Goal: Task Accomplishment & Management: Manage account settings

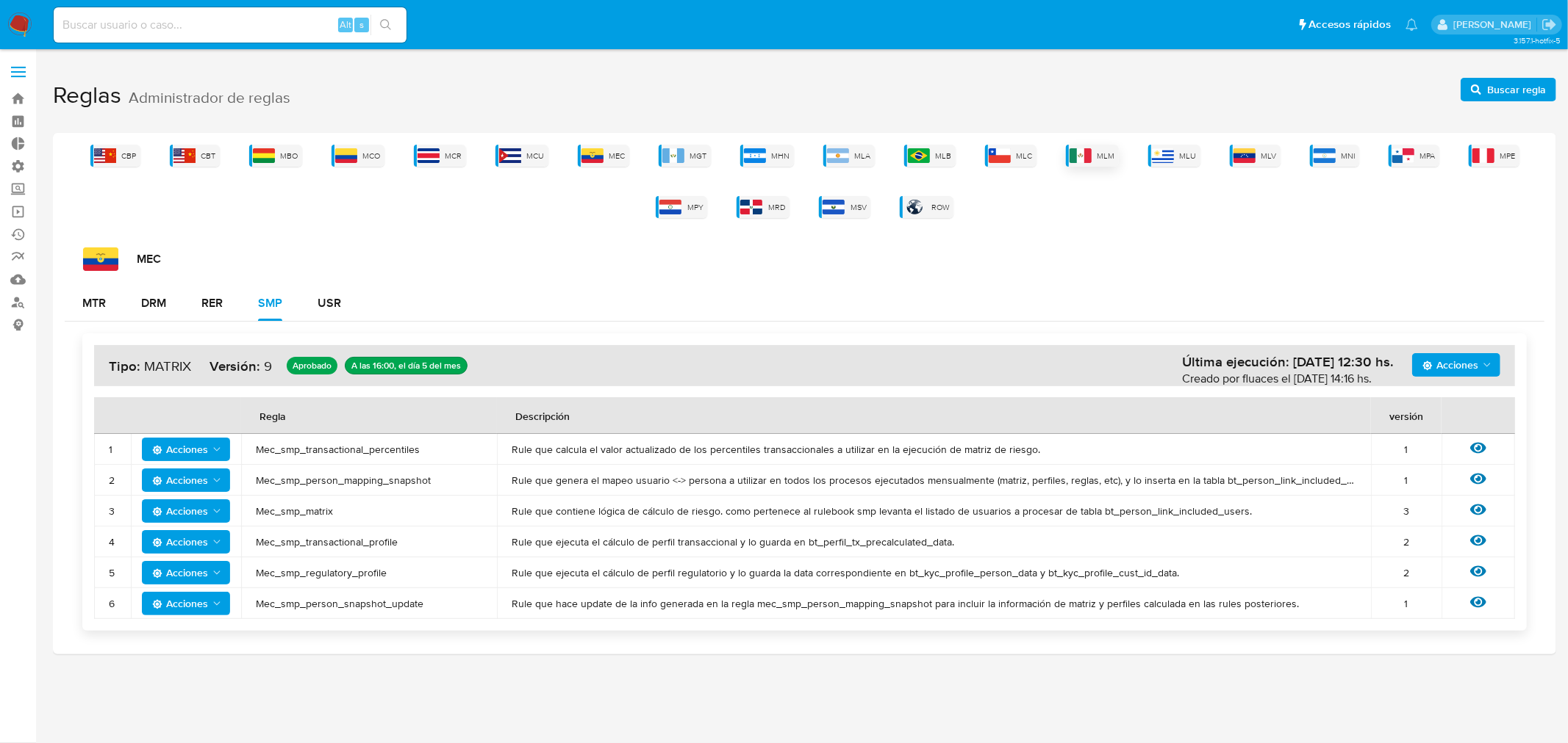
click at [1101, 153] on span "MLM" at bounding box center [1106, 156] width 18 height 11
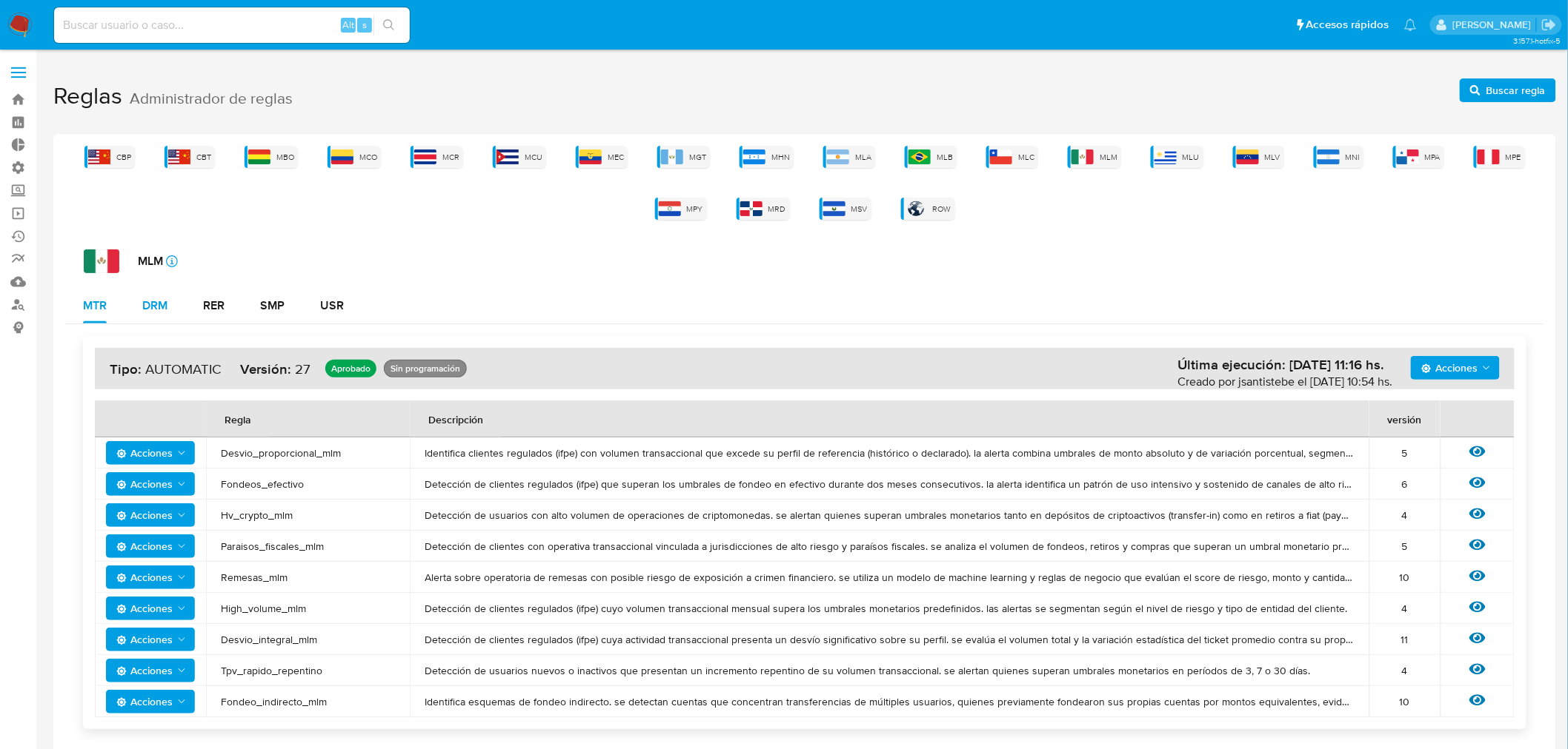
click at [150, 311] on div "DRM" at bounding box center [154, 305] width 25 height 12
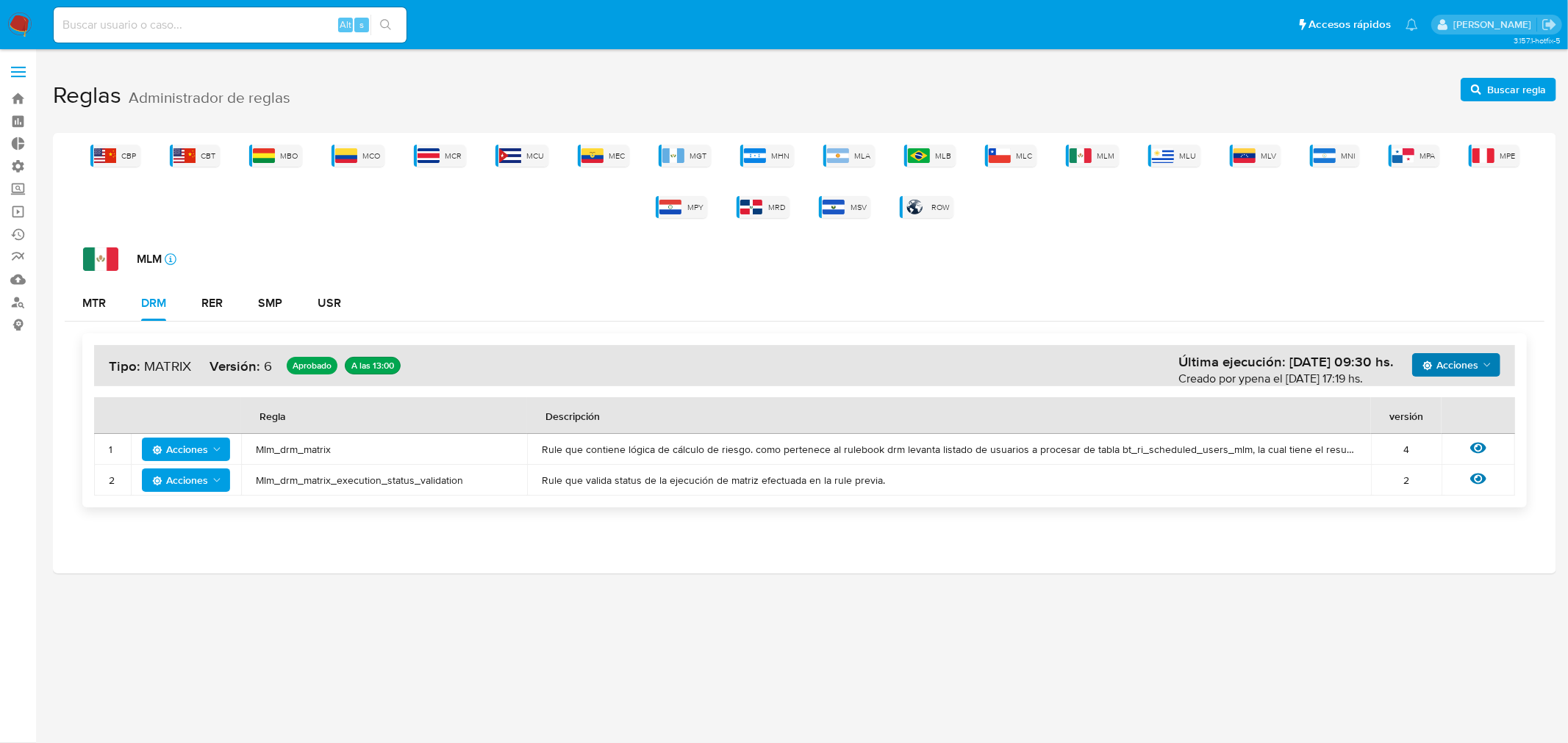
click at [1483, 360] on icon "Acciones" at bounding box center [1486, 365] width 12 height 12
click at [1417, 393] on button "Ver historico" at bounding box center [1455, 402] width 133 height 36
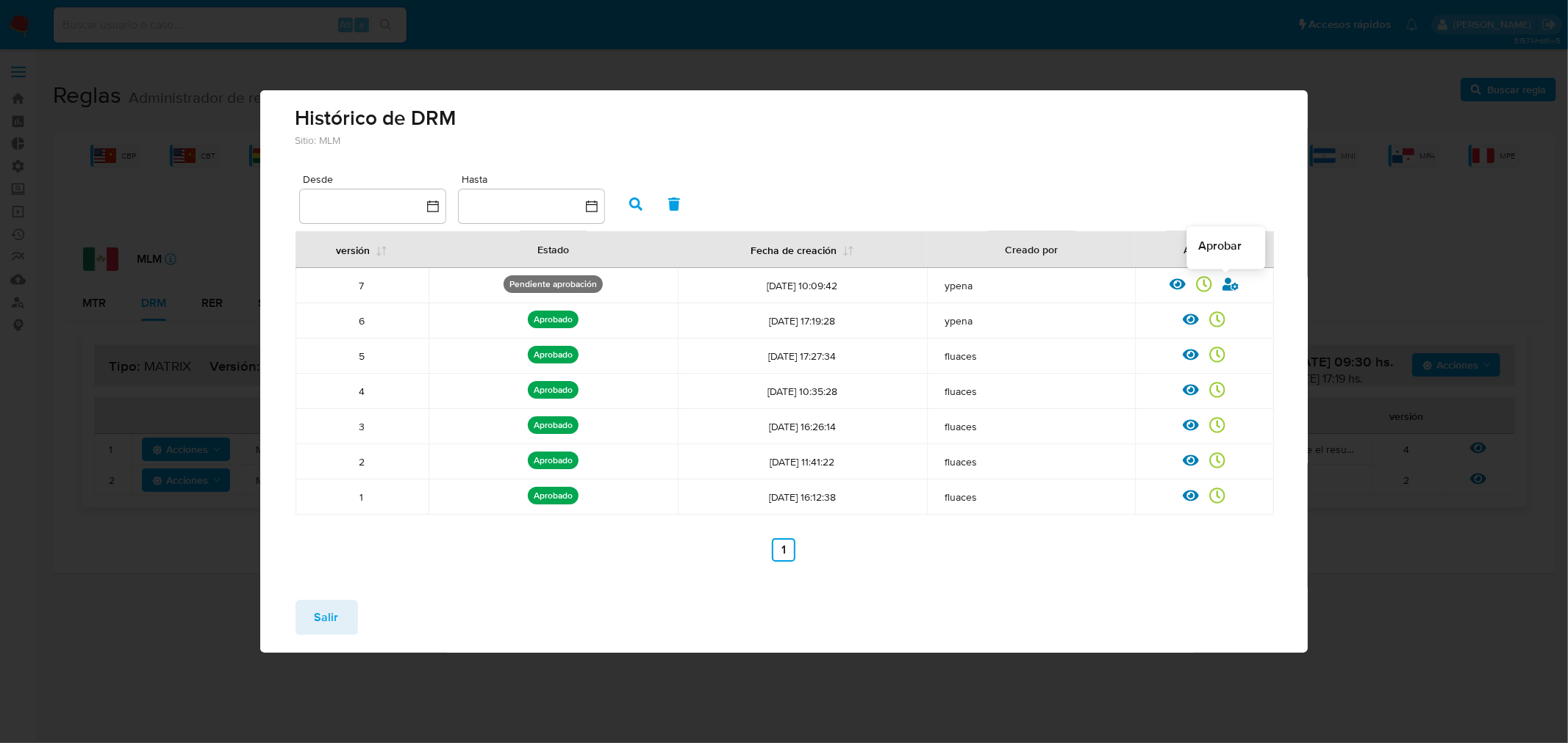
click at [1237, 282] on icon at bounding box center [1231, 284] width 16 height 16
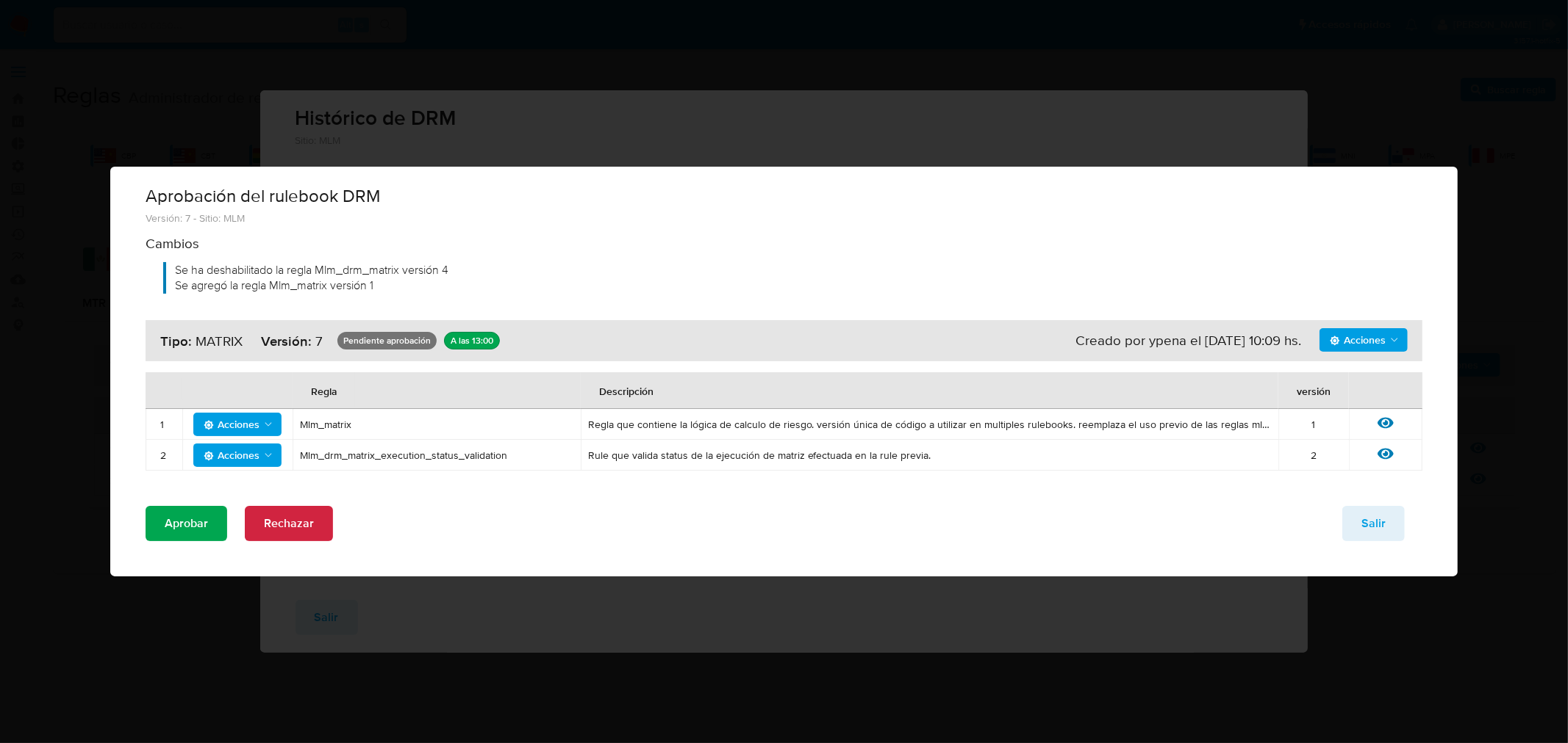
click at [184, 527] on span "Aprobar" at bounding box center [186, 523] width 44 height 32
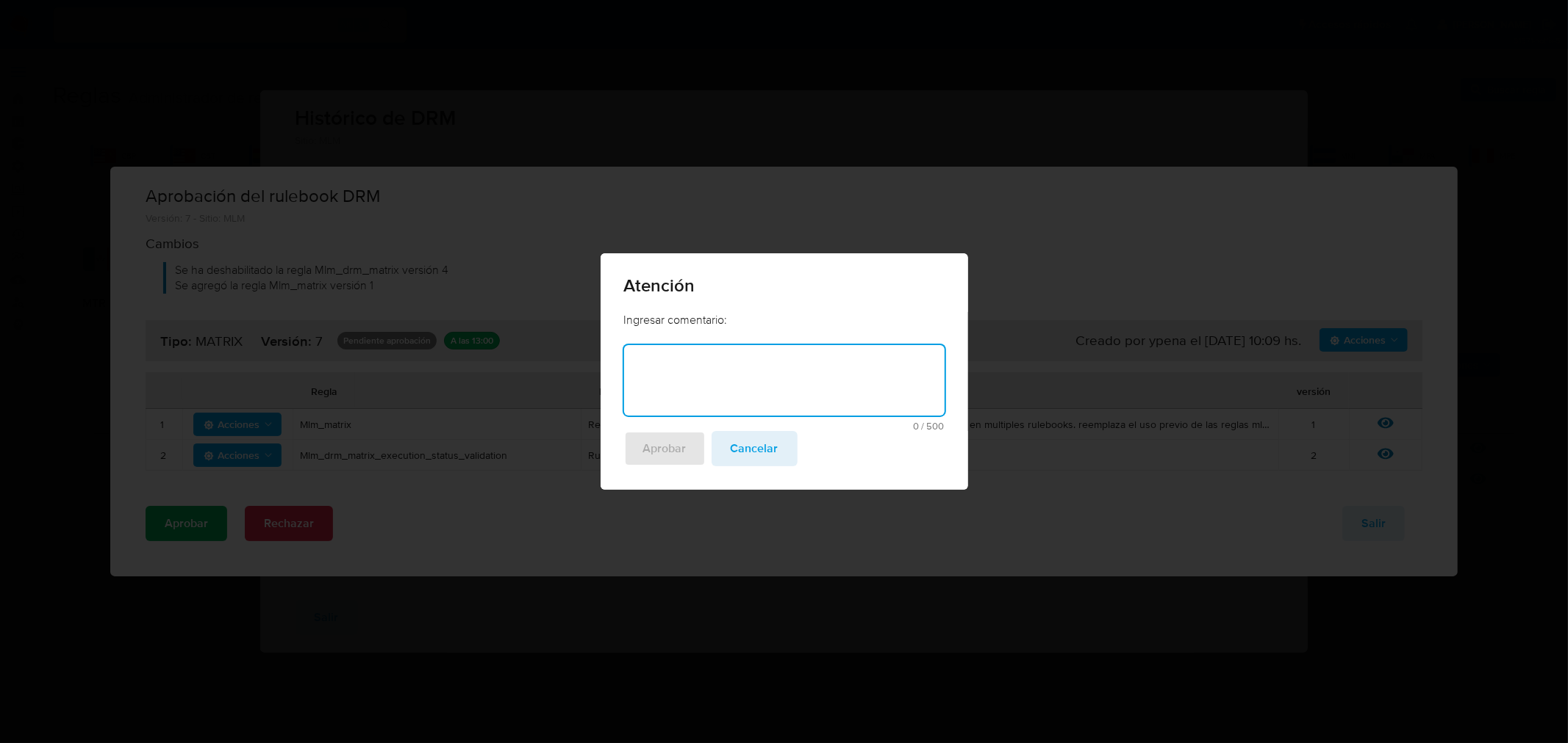
click at [726, 402] on textarea at bounding box center [784, 380] width 321 height 70
type textarea "Ajuste Matriz por distribucion"
click at [677, 456] on span "Aprobar" at bounding box center [664, 448] width 44 height 32
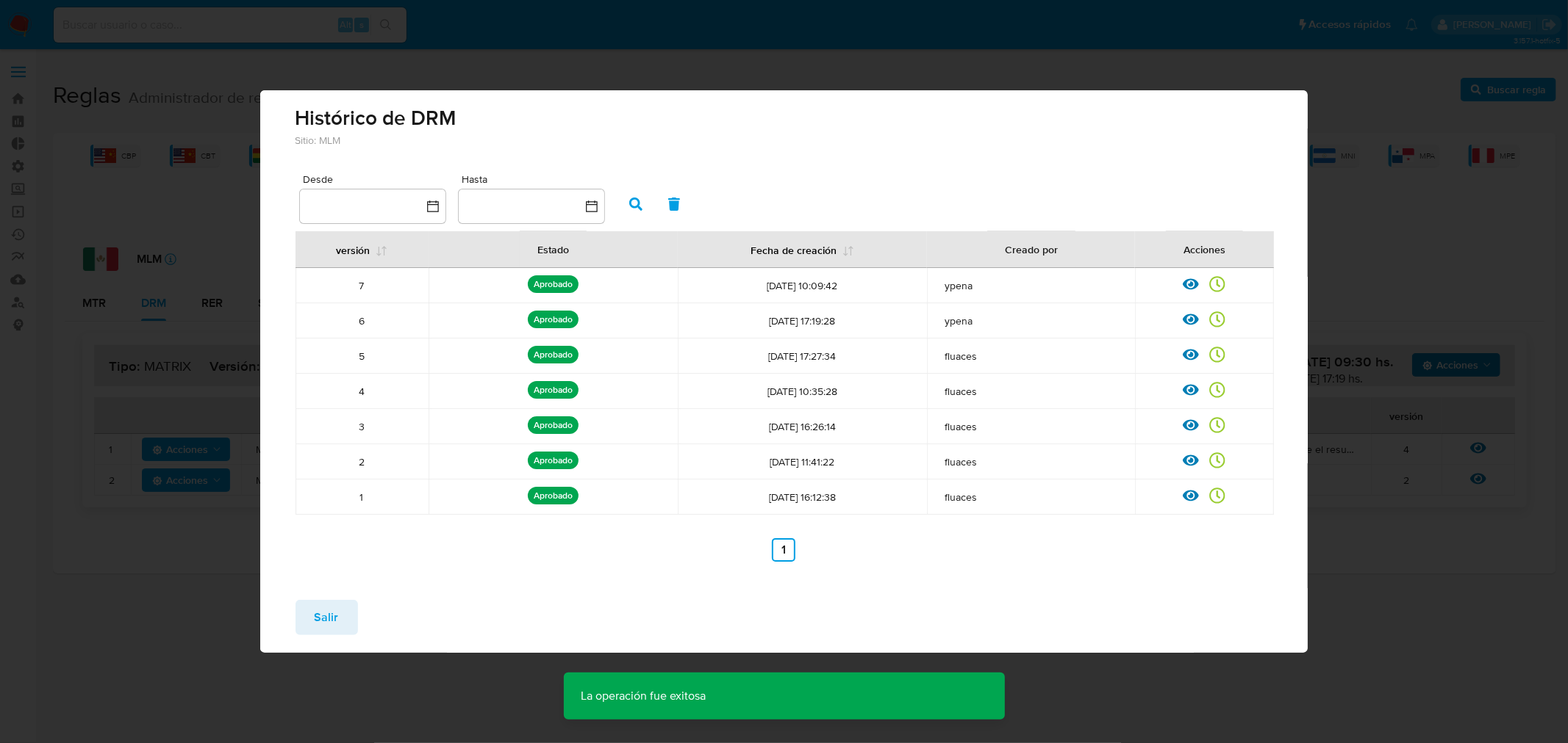
click at [337, 610] on button "Salir" at bounding box center [327, 618] width 62 height 36
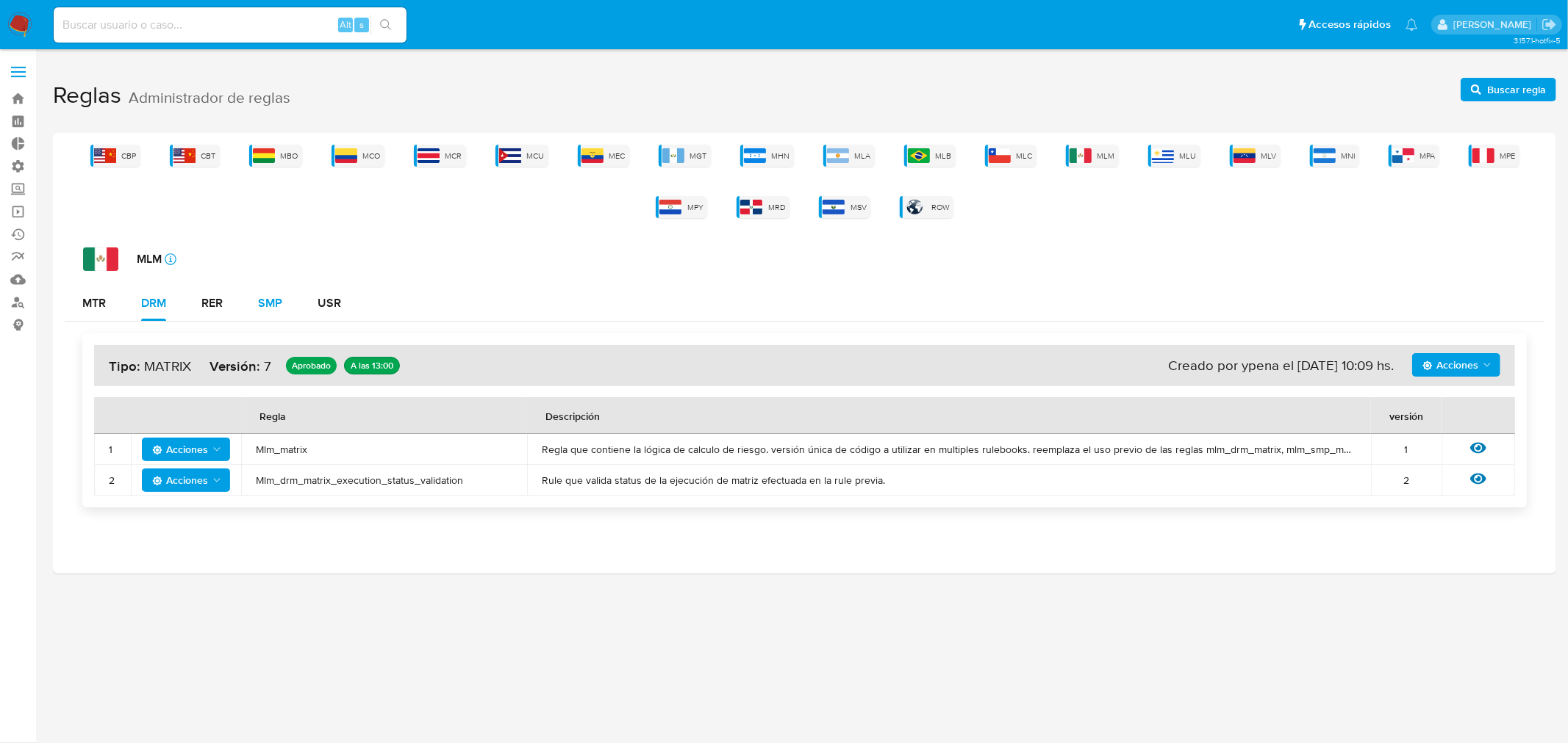
click at [276, 303] on div "SMP" at bounding box center [270, 303] width 24 height 12
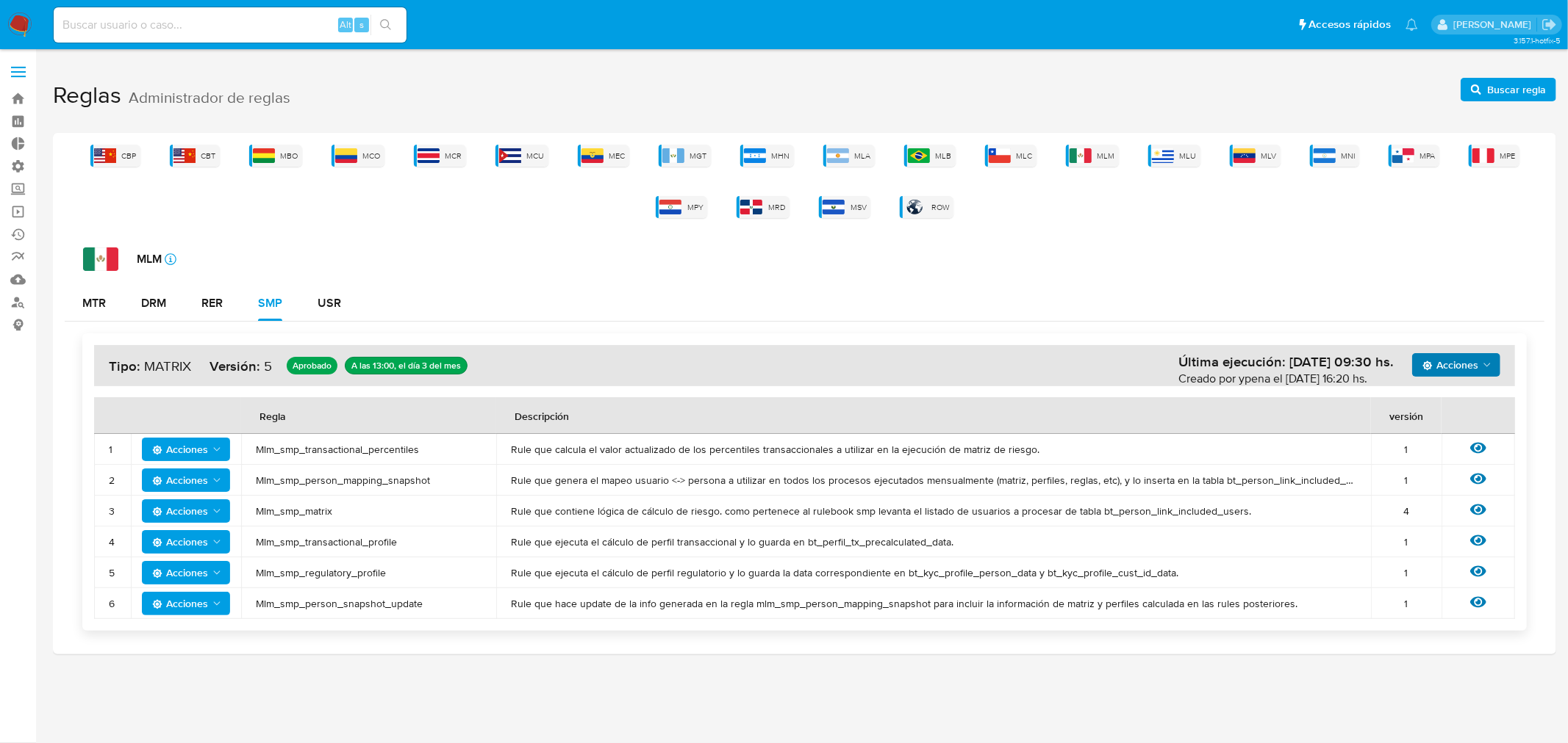
click at [1483, 367] on icon "Acciones" at bounding box center [1486, 365] width 12 height 12
click at [1443, 406] on button "Ver historico" at bounding box center [1455, 402] width 133 height 36
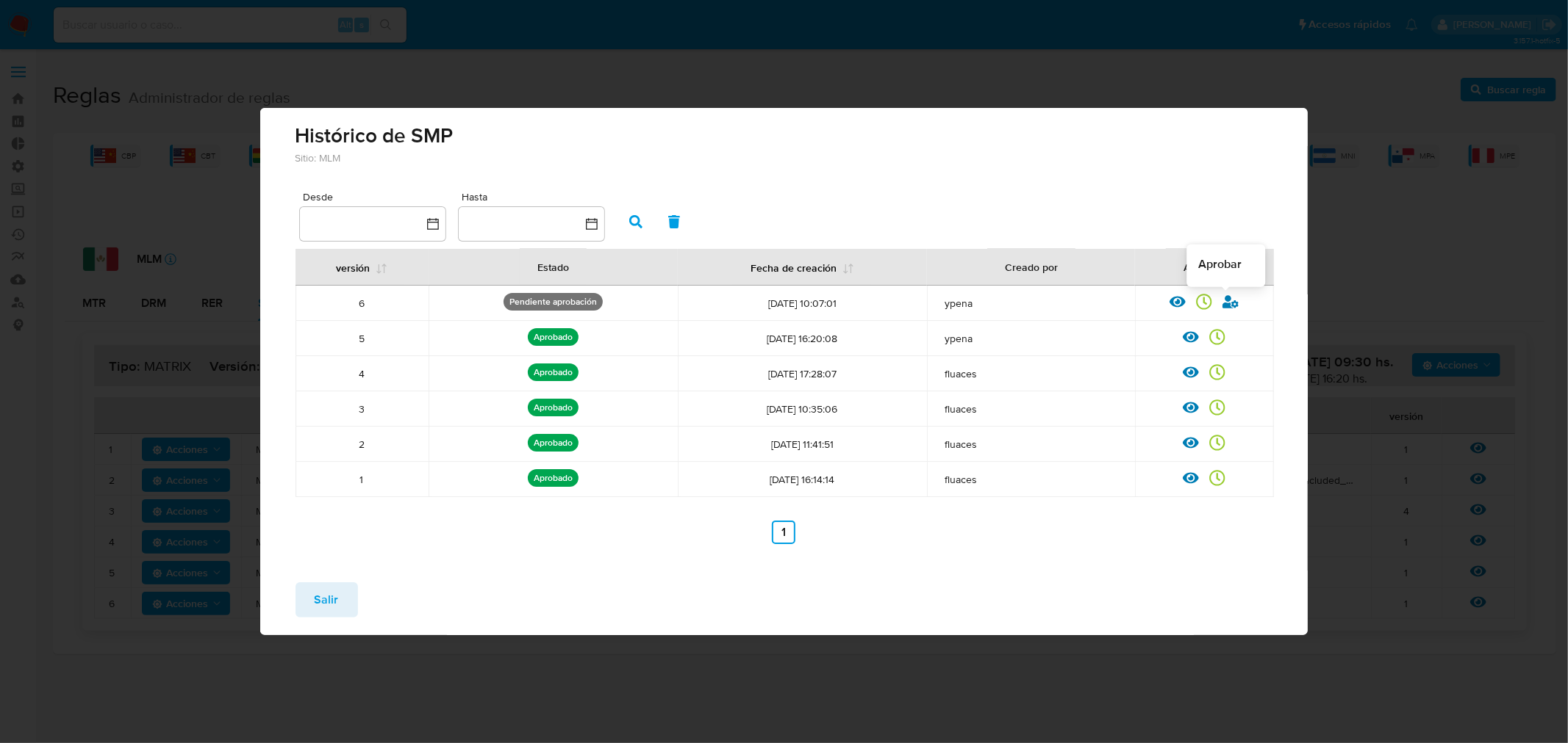
click at [1230, 303] on icon at bounding box center [1231, 302] width 16 height 13
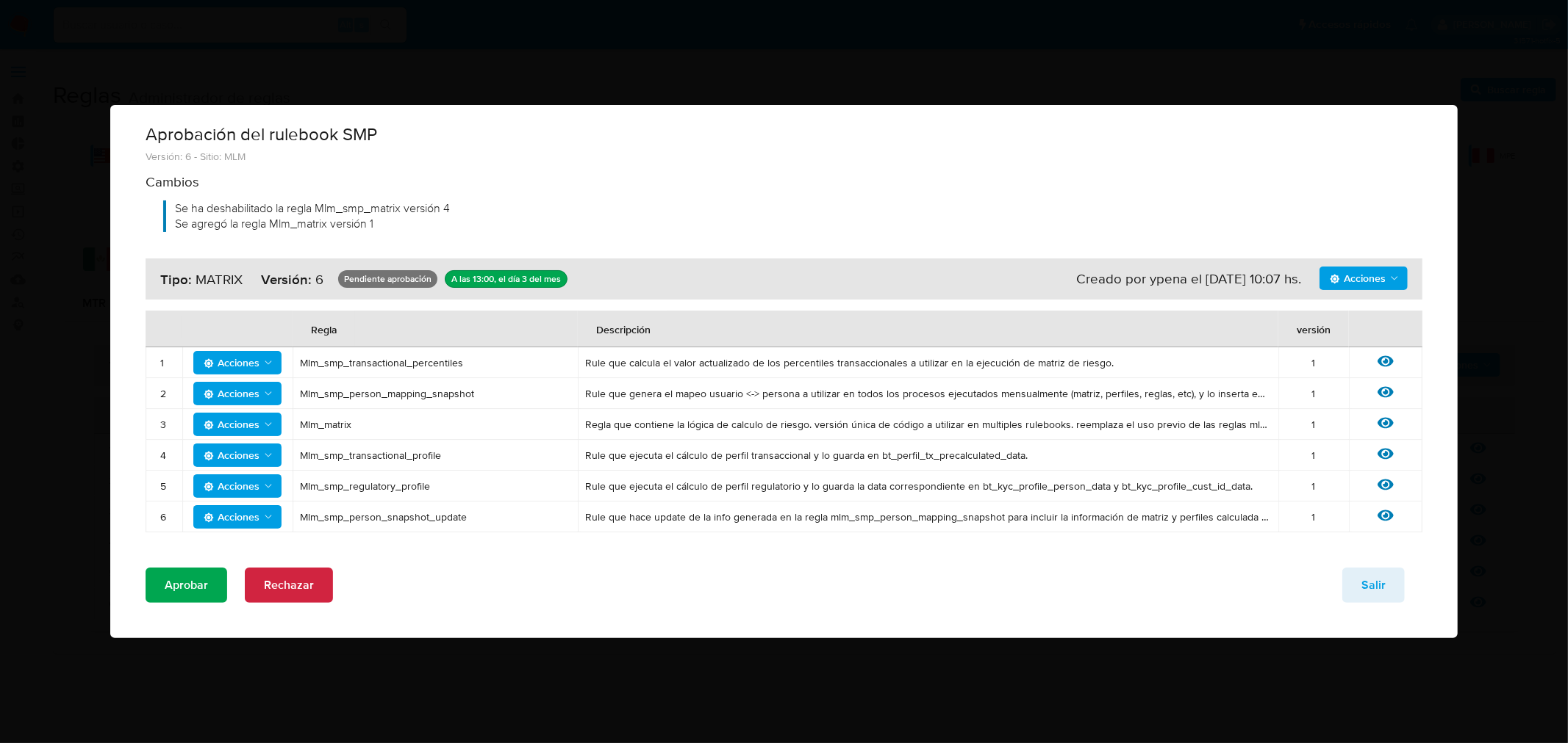
click at [186, 583] on span "Aprobar" at bounding box center [186, 586] width 44 height 32
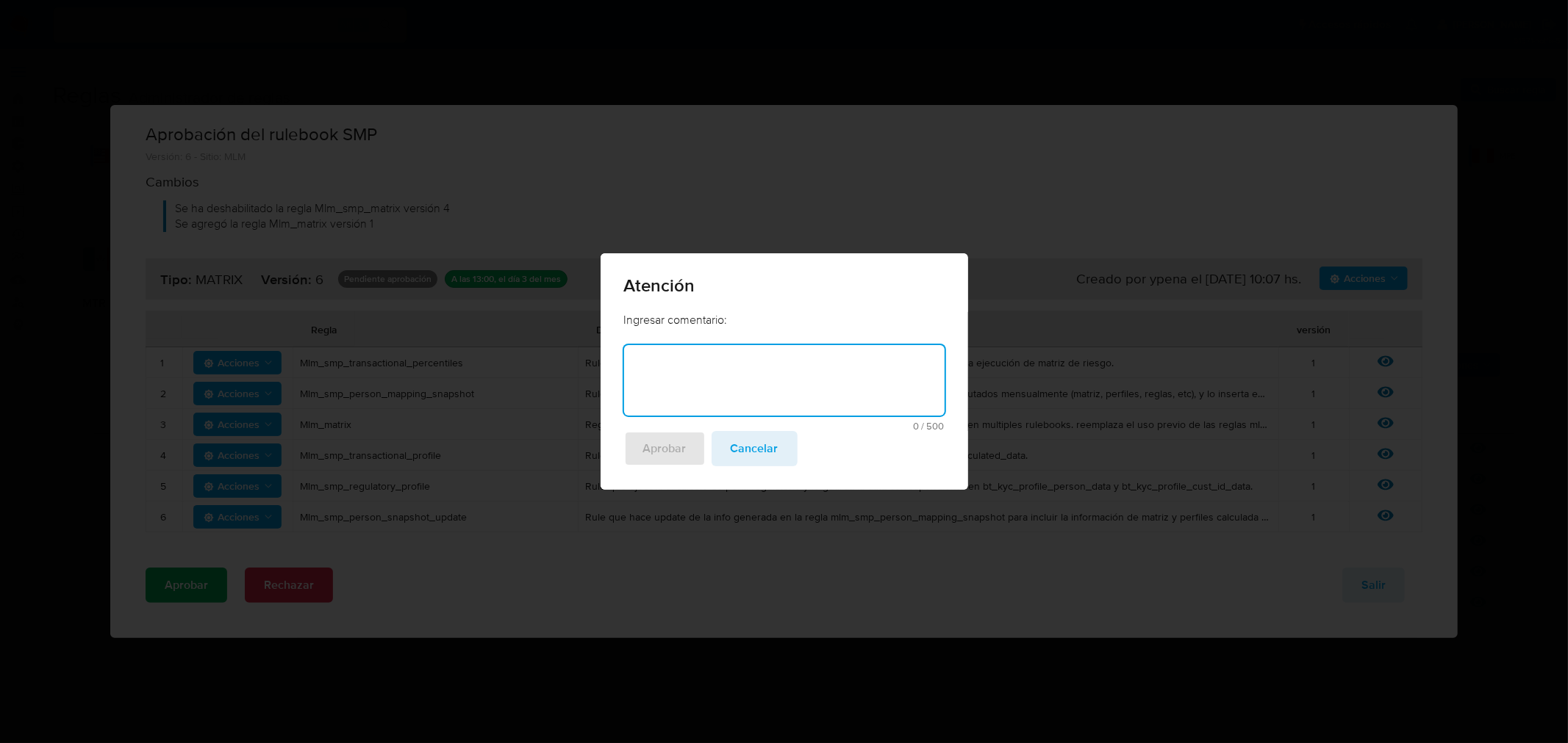
click at [725, 368] on textarea at bounding box center [784, 380] width 321 height 70
type textarea "Ajuste Matriz por distribucion"
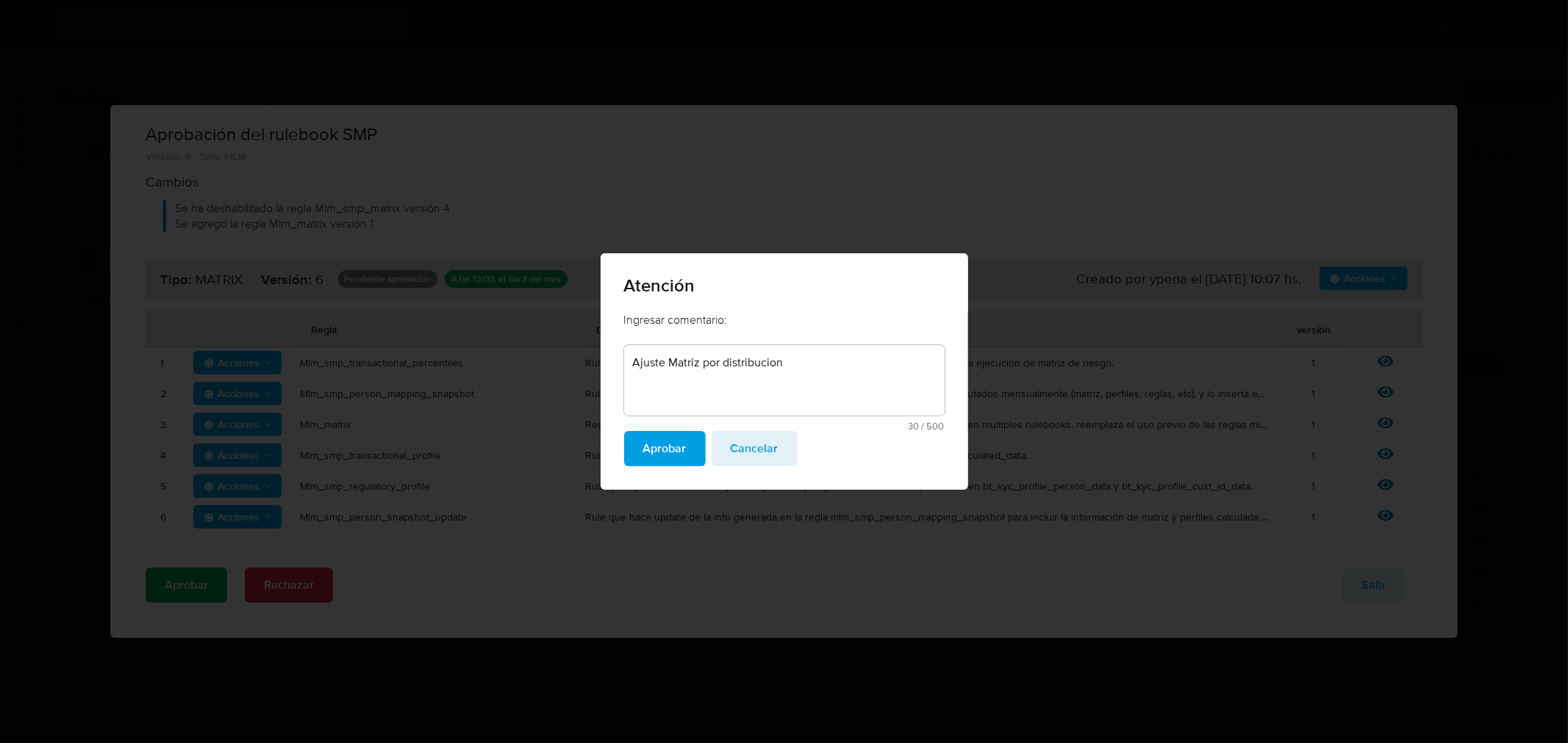
click at [664, 466] on div "Aprobar Cancelar" at bounding box center [784, 461] width 368 height 59
click at [668, 445] on span "Aprobar" at bounding box center [664, 448] width 44 height 32
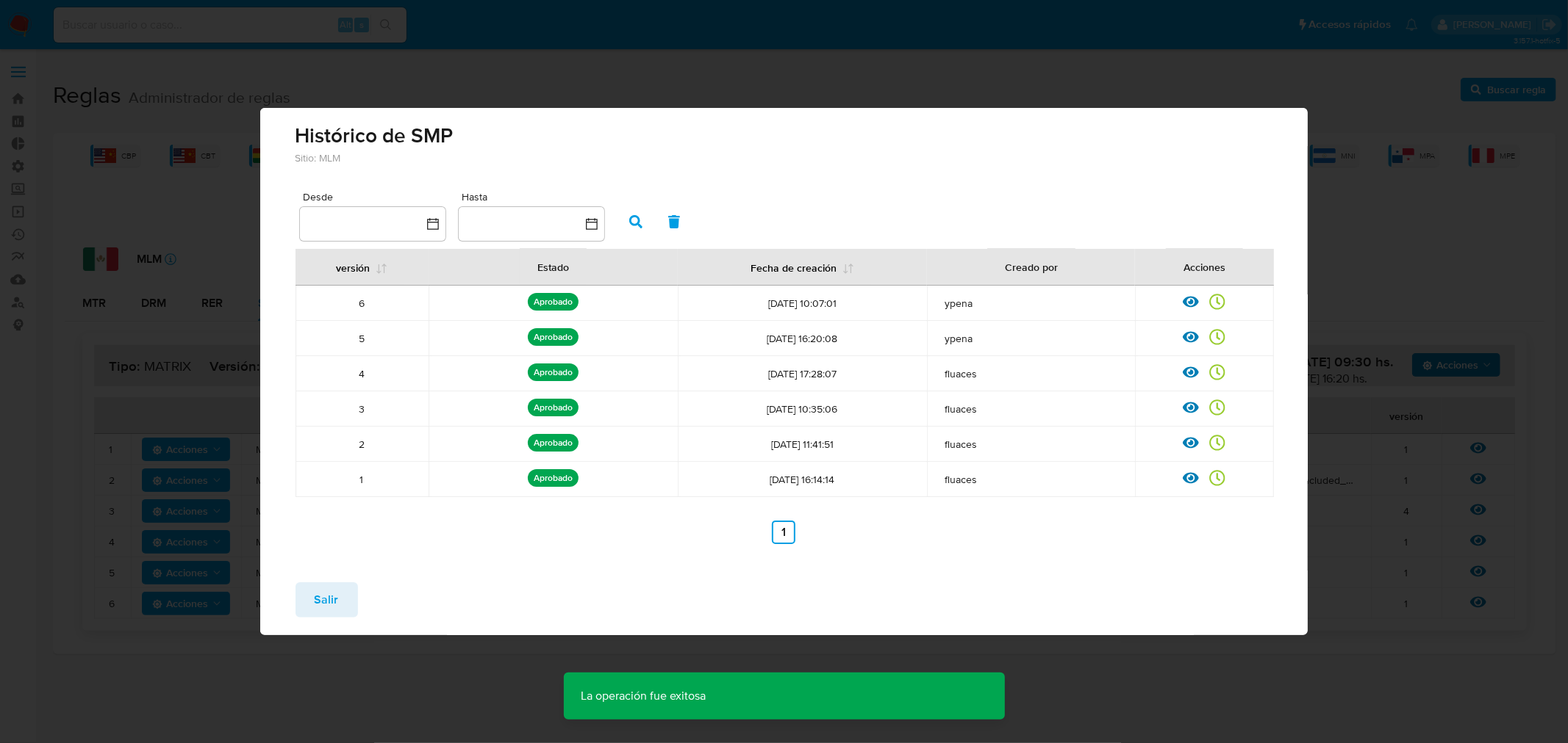
drag, startPoint x: 330, startPoint y: 600, endPoint x: 329, endPoint y: 577, distance: 23.0
click at [329, 577] on div "Salir" at bounding box center [784, 602] width 1048 height 65
click at [319, 593] on span "Salir" at bounding box center [326, 600] width 24 height 32
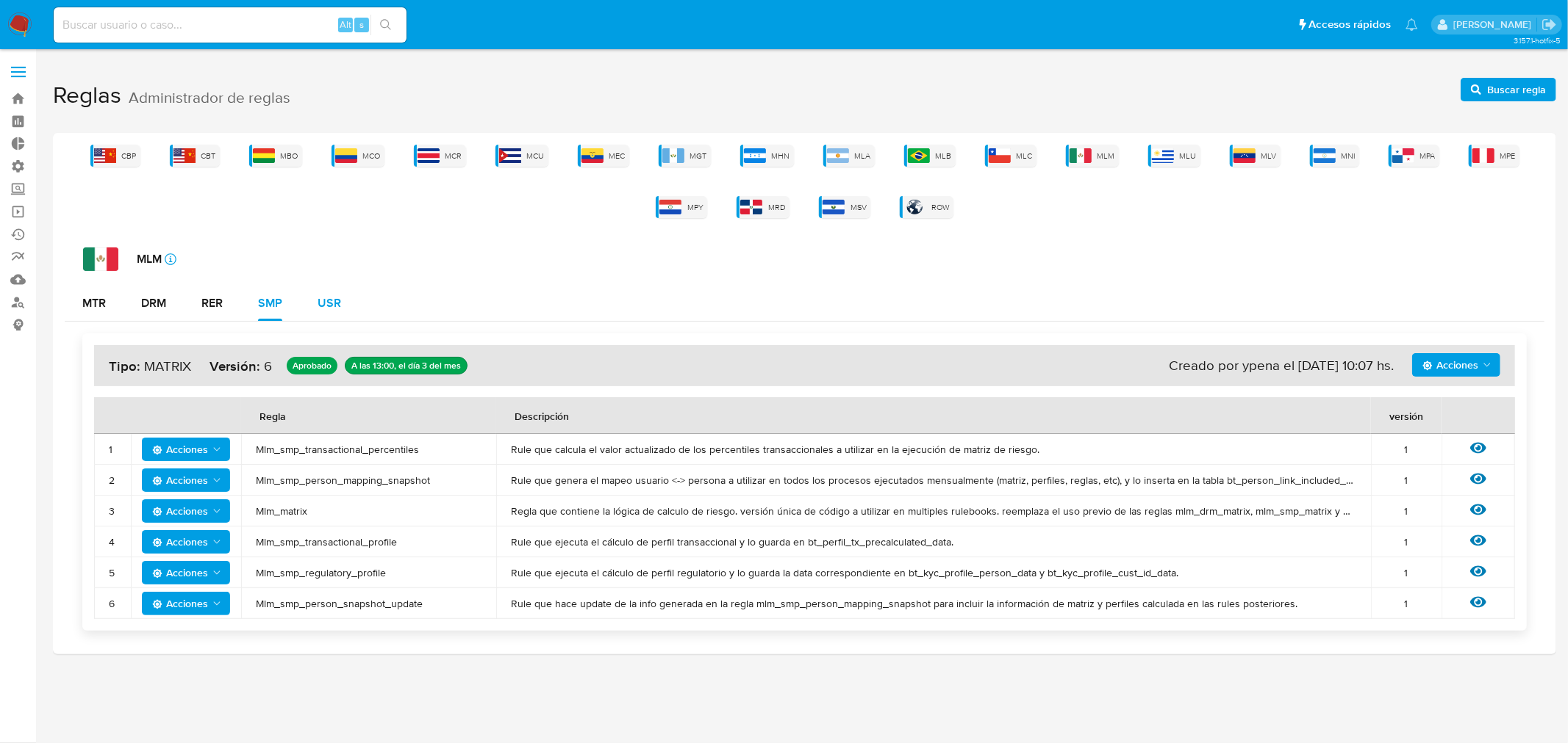
click at [344, 297] on button "USR" at bounding box center [329, 303] width 59 height 36
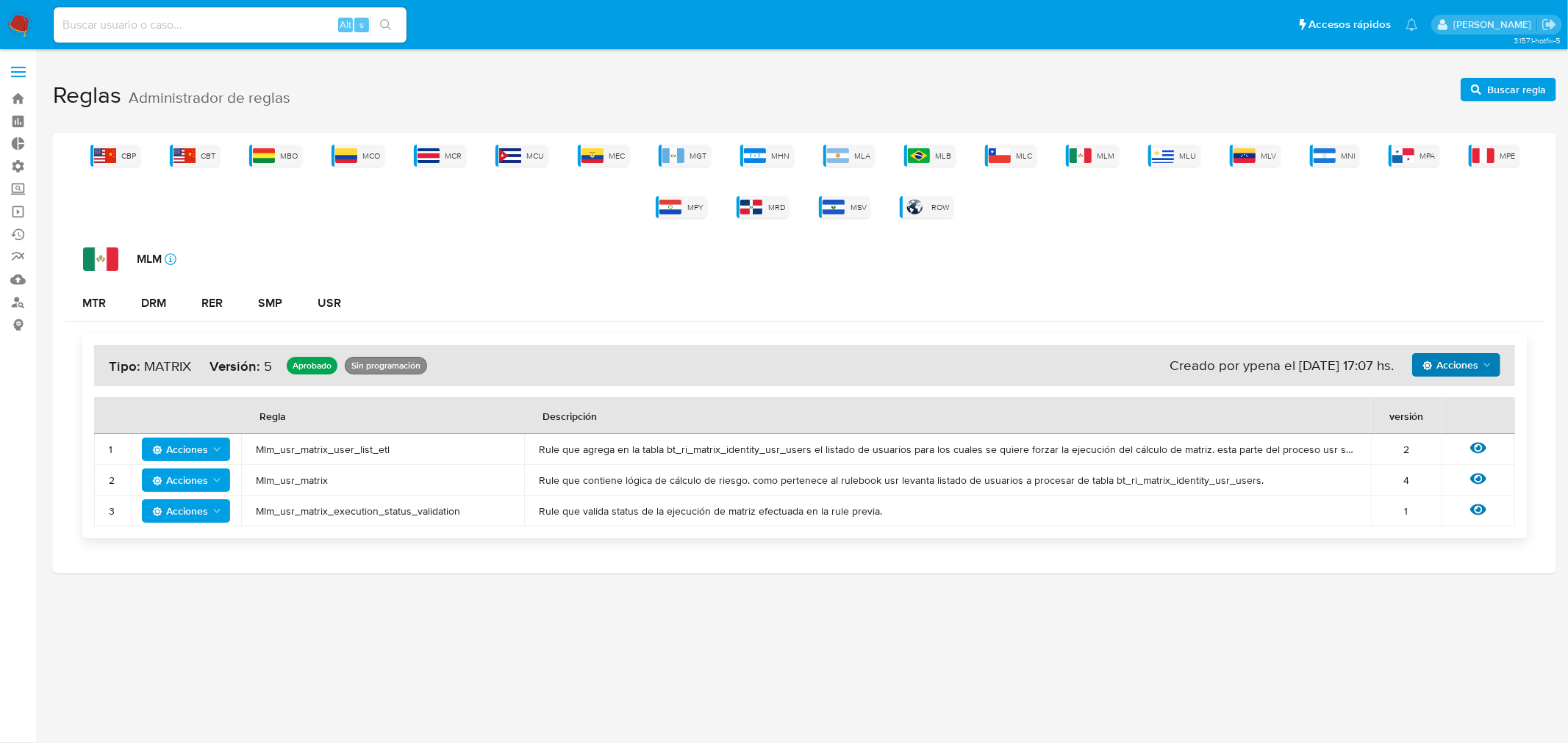
click at [1473, 364] on span "Acciones" at bounding box center [1450, 365] width 56 height 23
click at [1451, 408] on button "Ver historico" at bounding box center [1455, 402] width 133 height 36
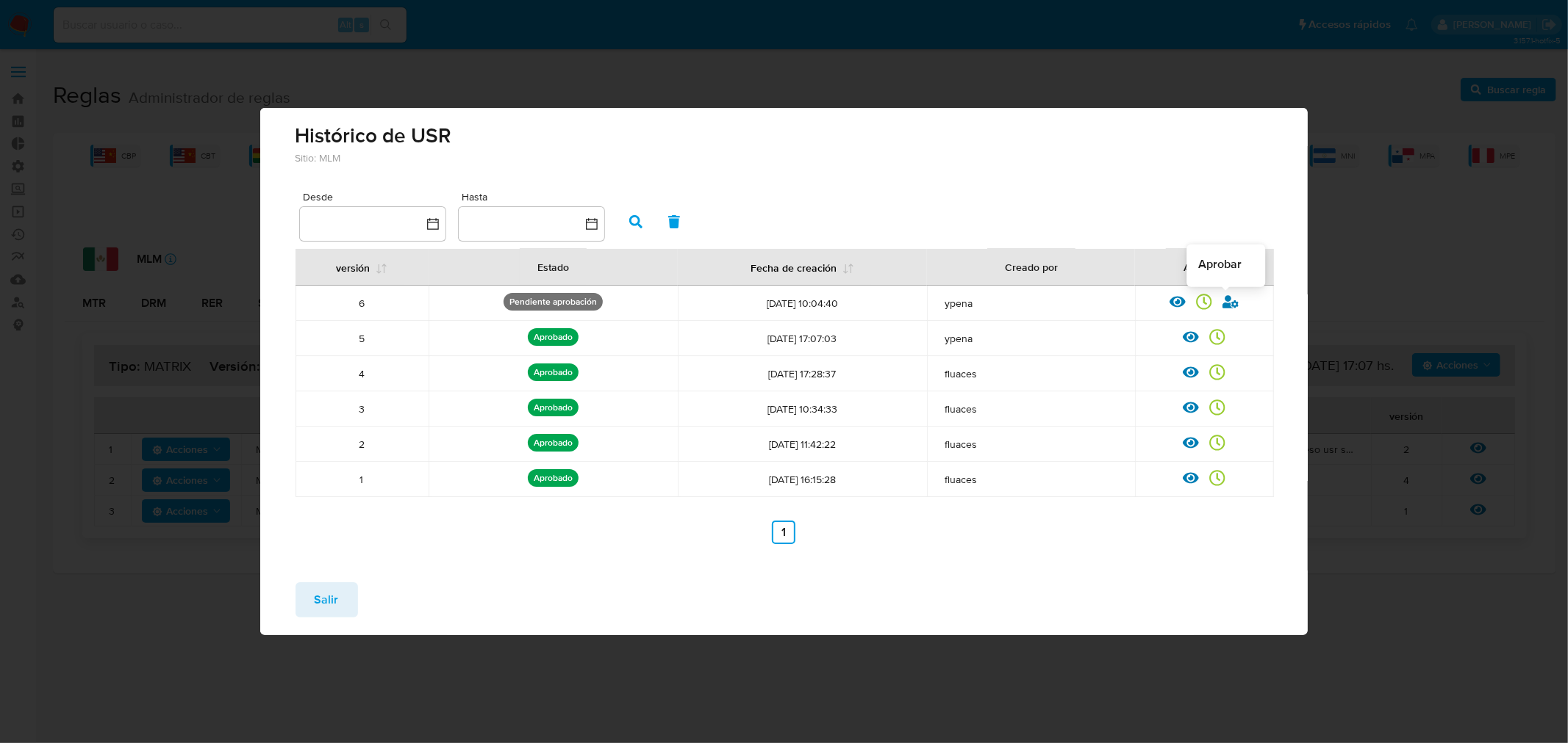
click at [1228, 298] on icon at bounding box center [1231, 302] width 16 height 13
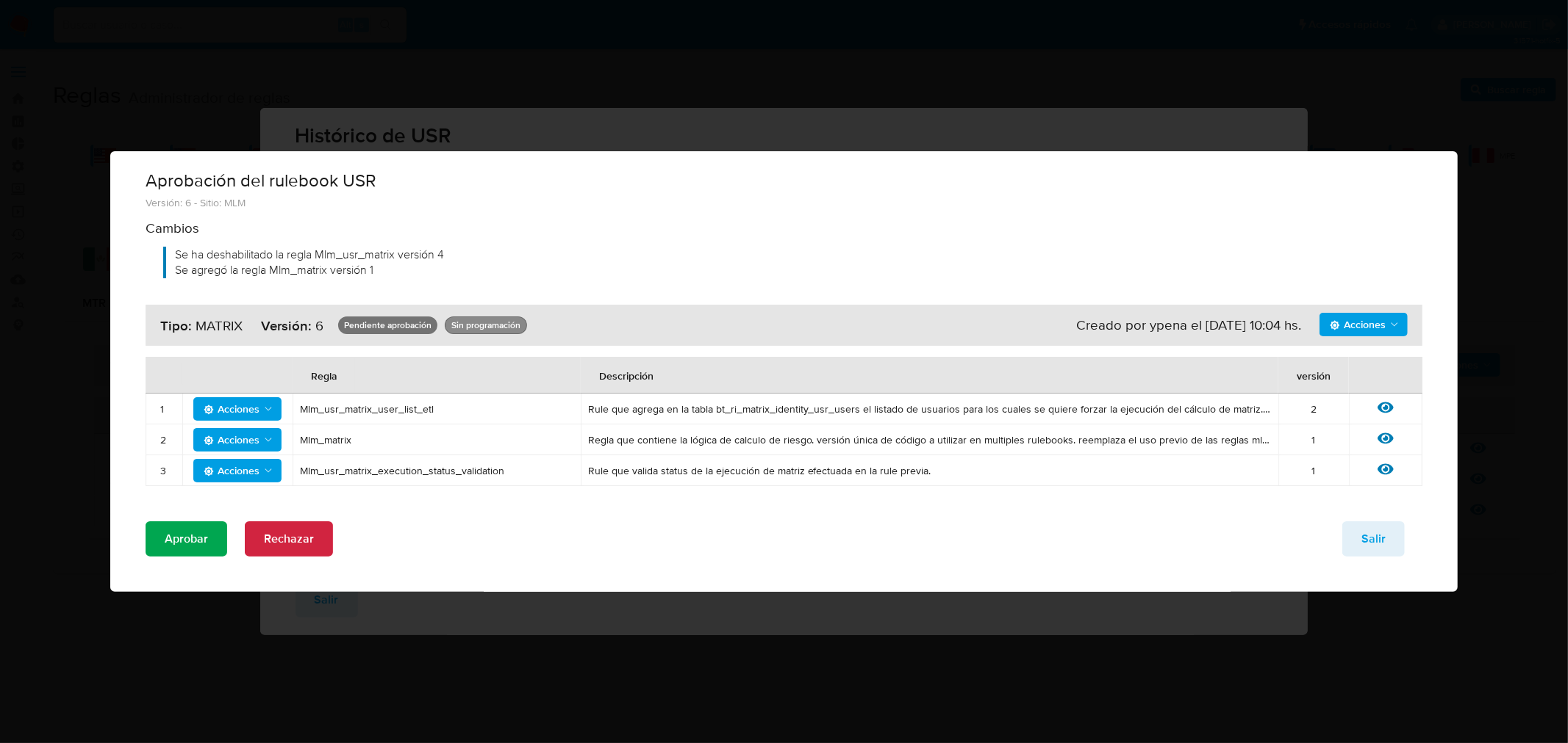
click at [208, 544] on button "Aprobar" at bounding box center [186, 539] width 82 height 36
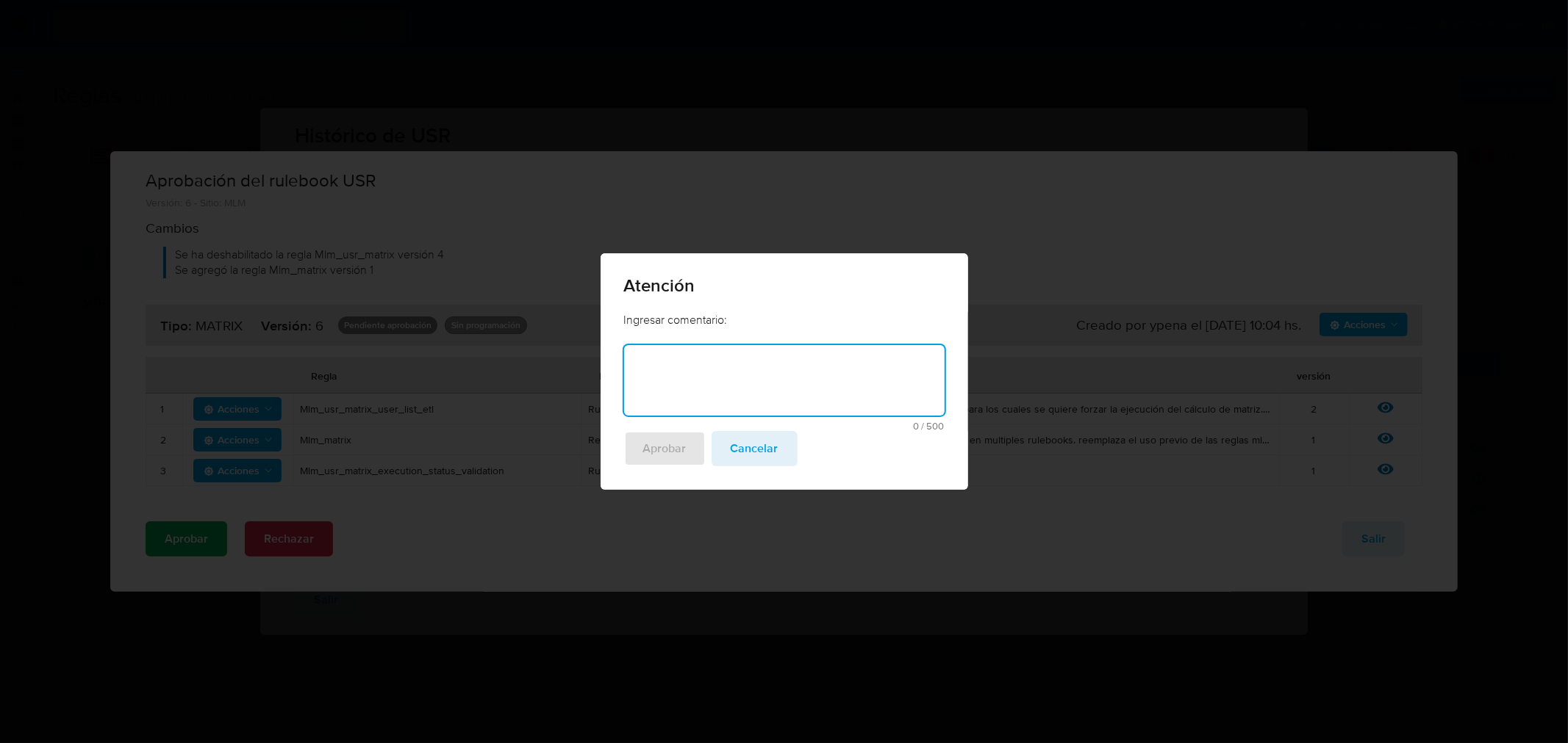
click at [717, 350] on textarea at bounding box center [784, 380] width 321 height 70
type textarea "Ajuste Matriz por distribucion"
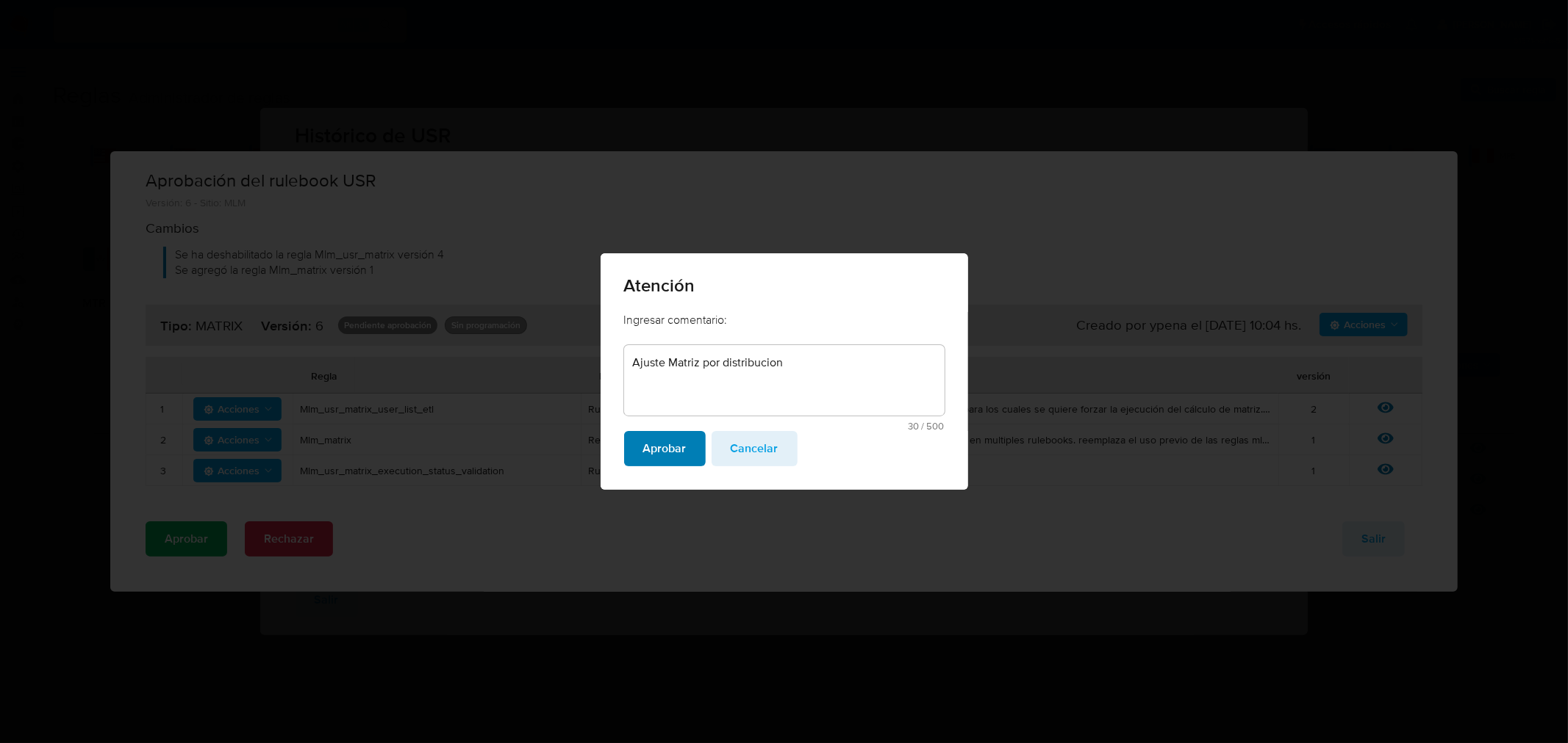
click at [660, 440] on span "Aprobar" at bounding box center [664, 448] width 44 height 32
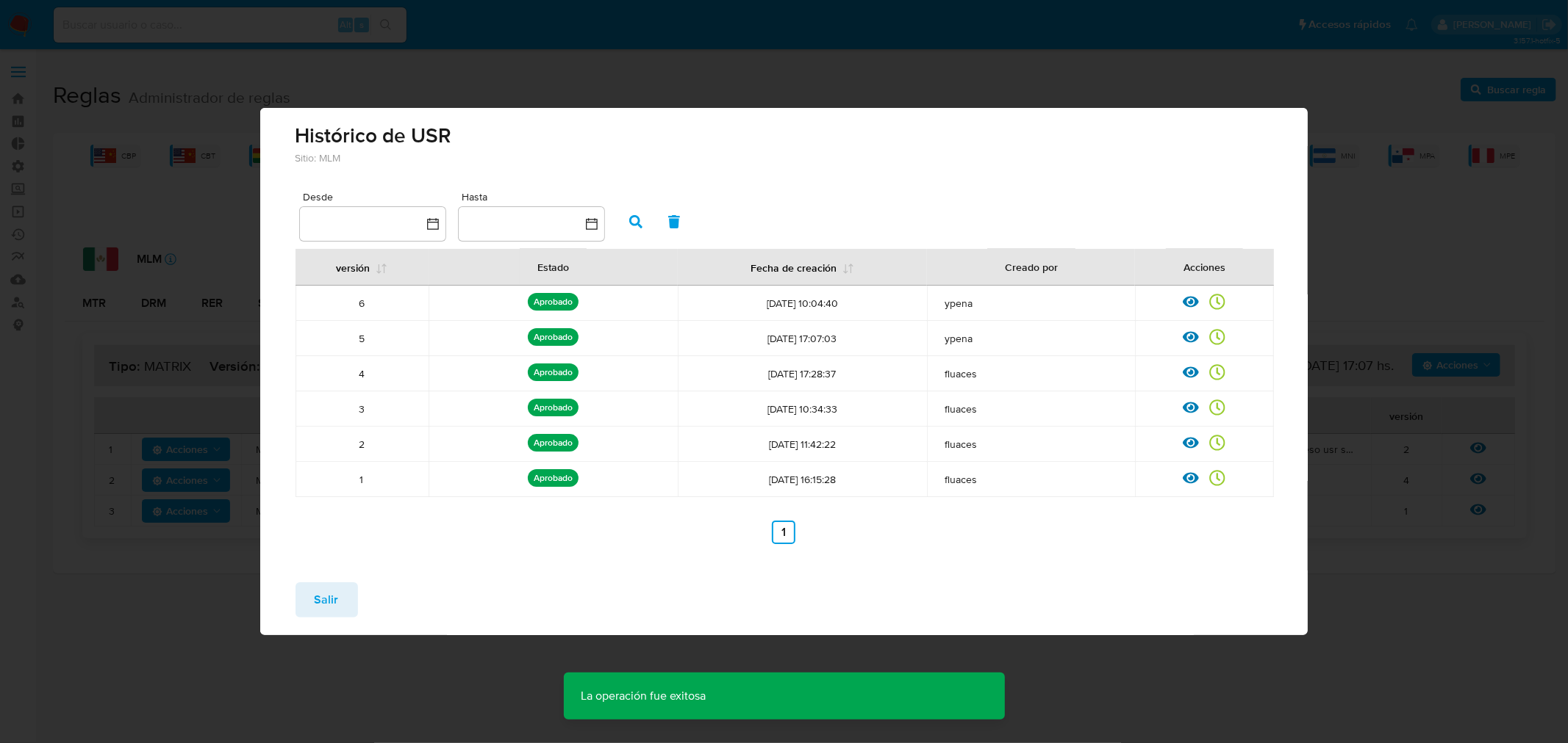
click at [312, 600] on button "Salir" at bounding box center [327, 601] width 62 height 36
